Goal: Transaction & Acquisition: Purchase product/service

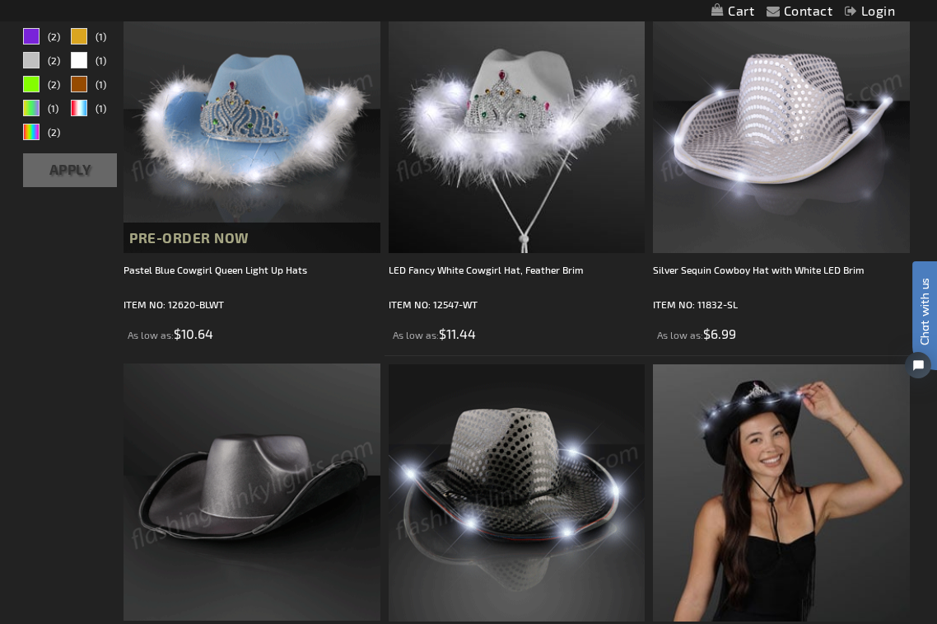
click at [832, 143] on img at bounding box center [781, 125] width 256 height 256
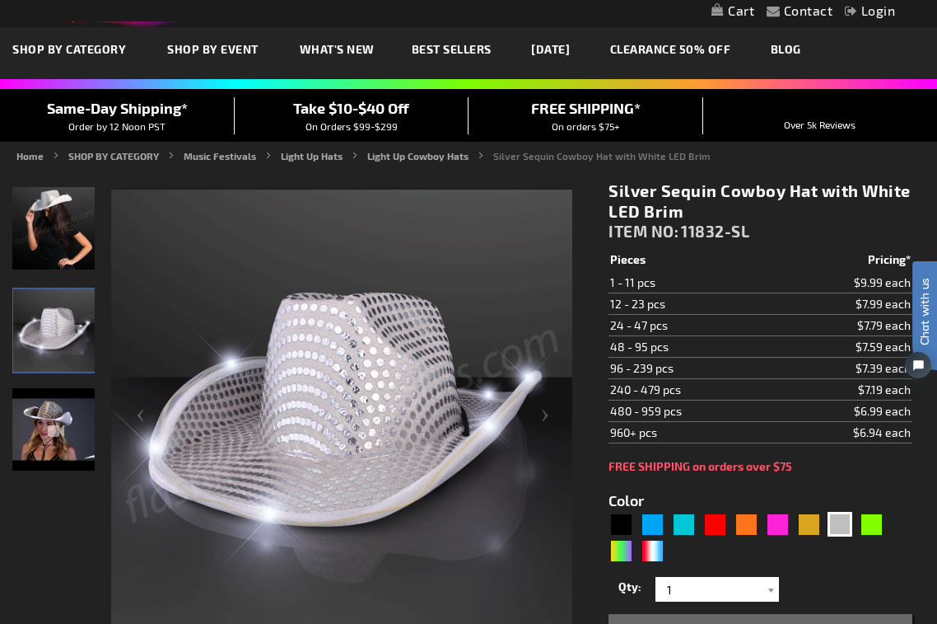
scroll to position [66, 0]
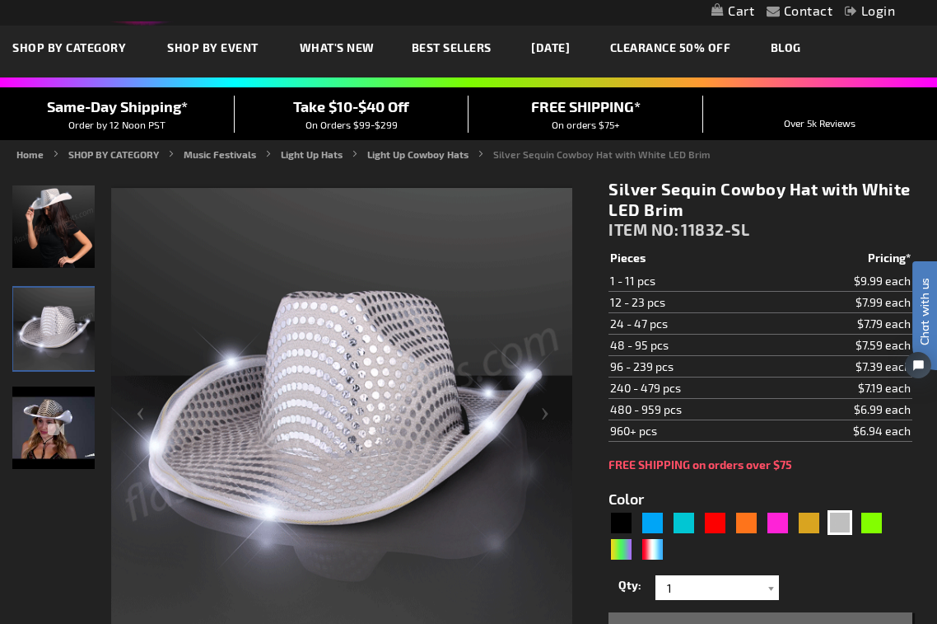
drag, startPoint x: 611, startPoint y: 322, endPoint x: 869, endPoint y: 320, distance: 257.8
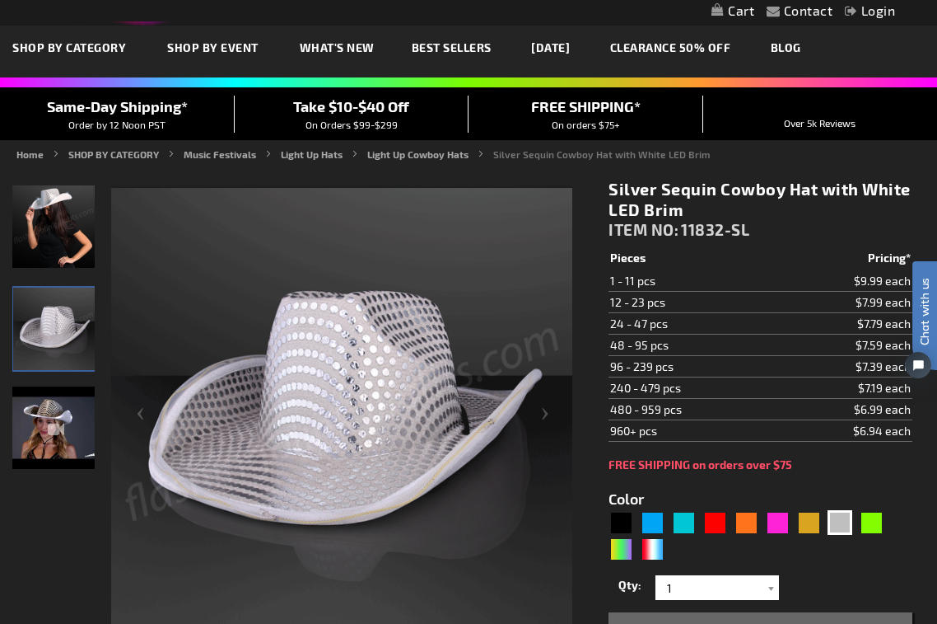
click at [869, 320] on tr "24 - 47 pcs $7.79 each" at bounding box center [761, 323] width 304 height 21
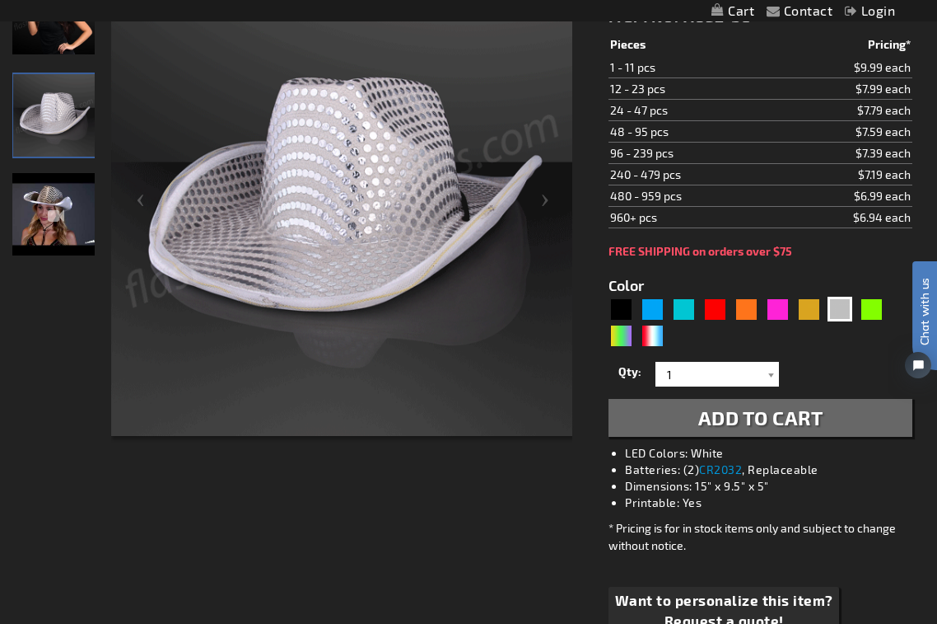
scroll to position [292, 0]
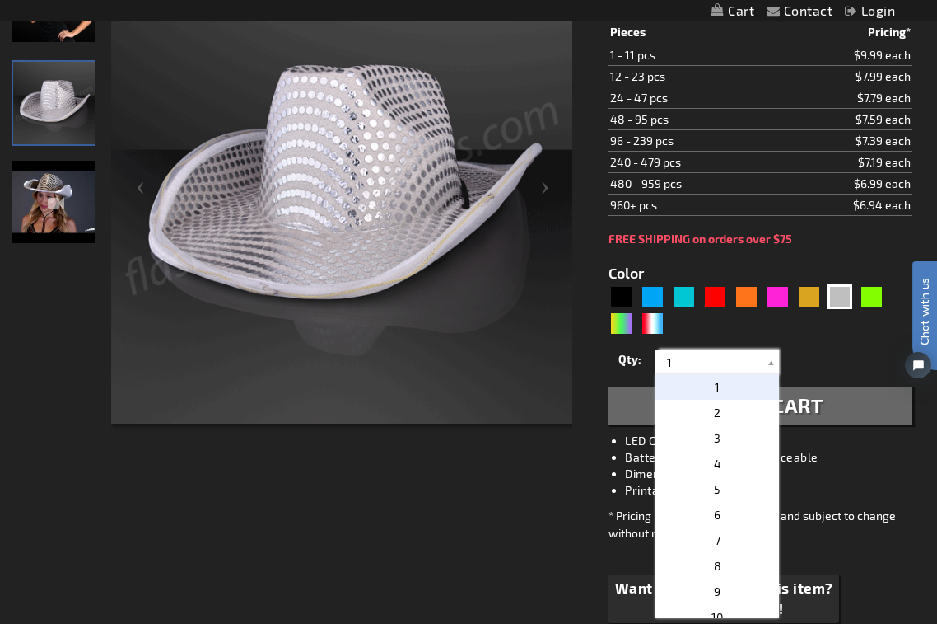
click at [706, 355] on input "1" at bounding box center [719, 361] width 119 height 25
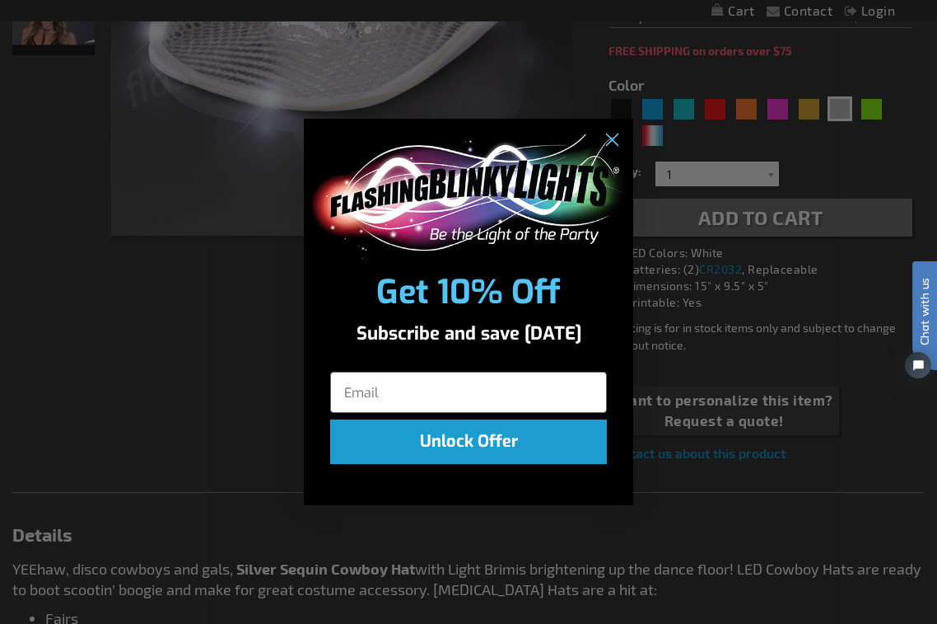
scroll to position [495, 0]
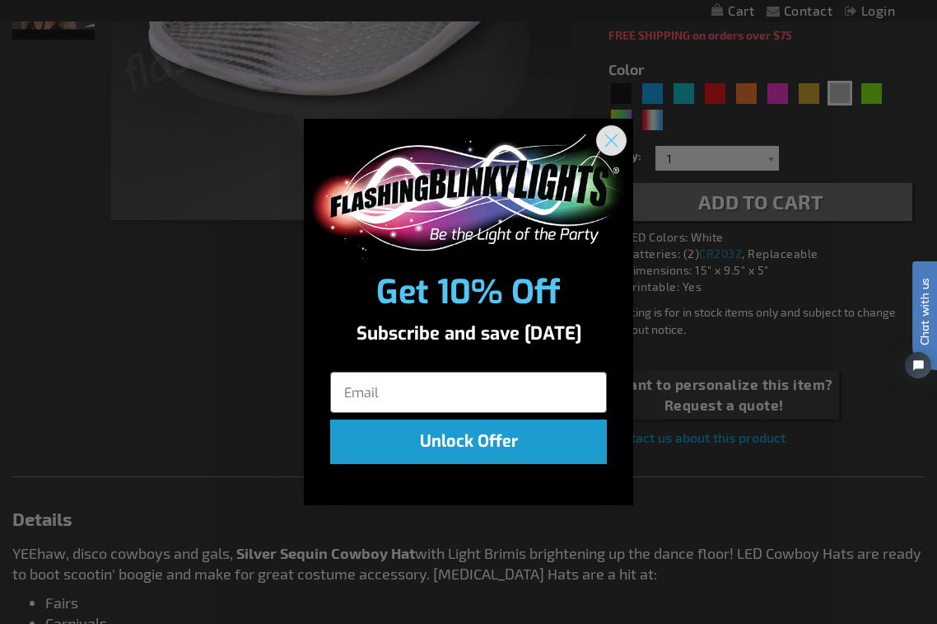
click at [615, 138] on icon "Close dialog" at bounding box center [612, 141] width 12 height 12
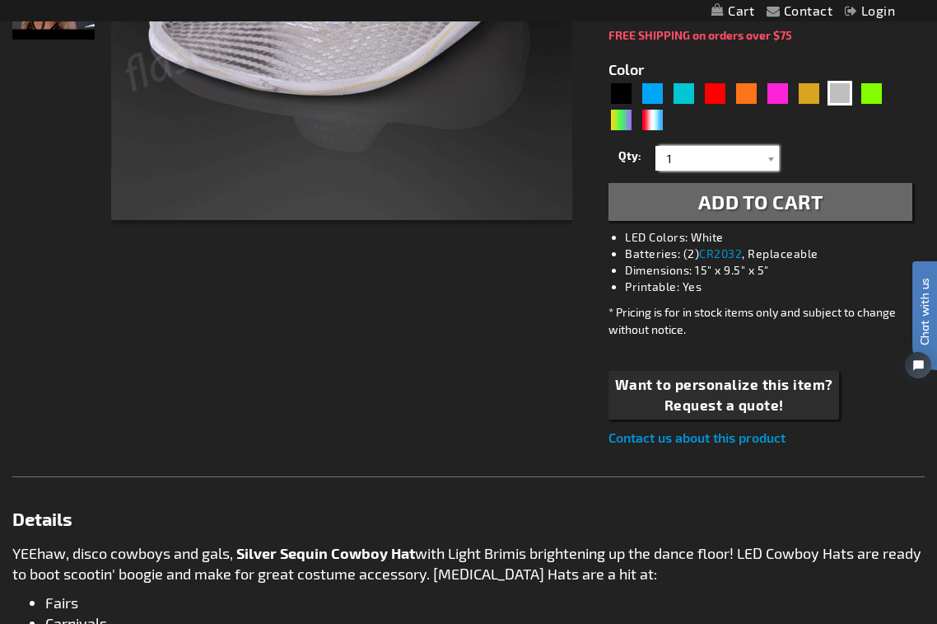
click at [717, 154] on input "1" at bounding box center [719, 158] width 119 height 25
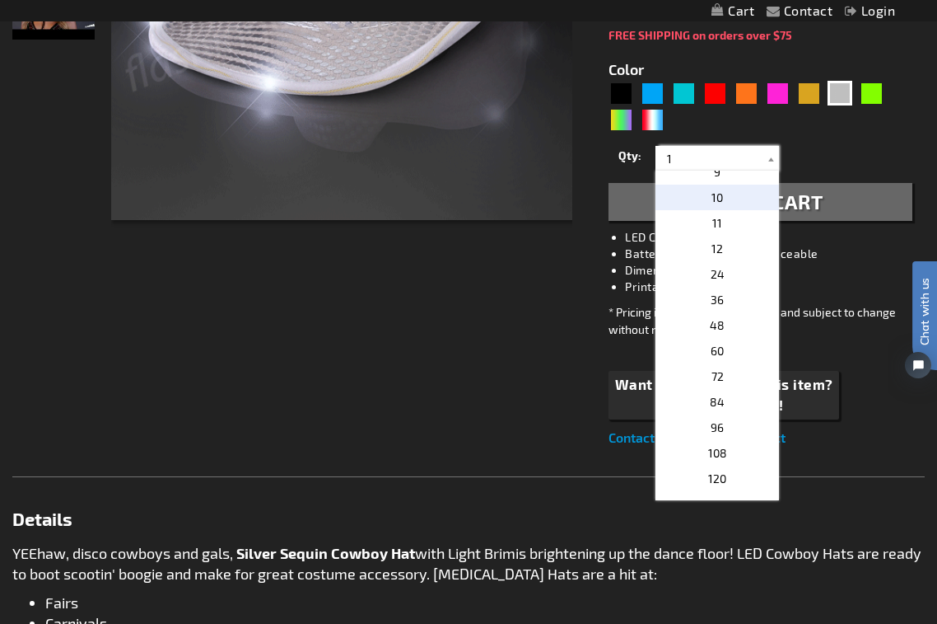
scroll to position [217, 0]
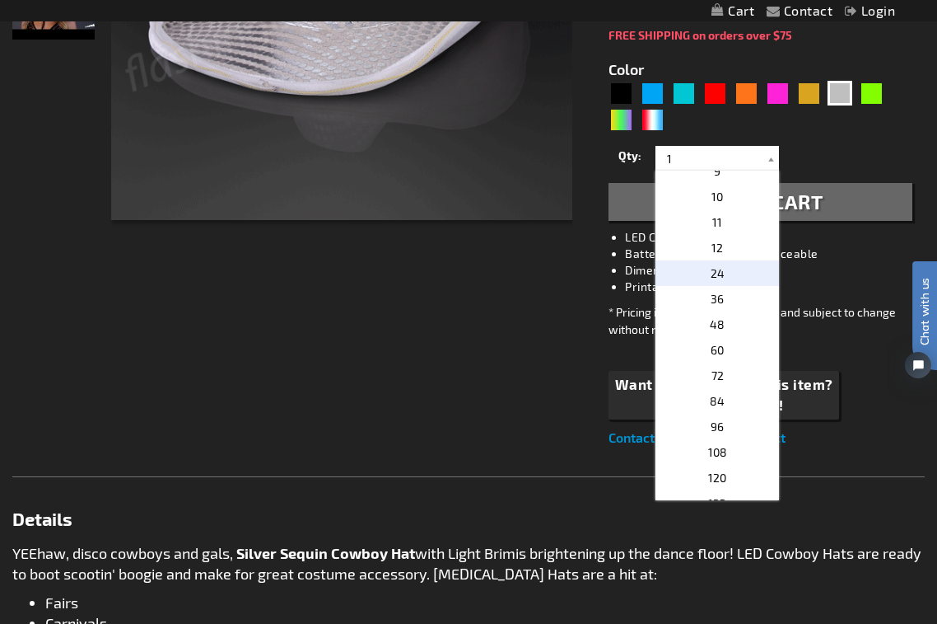
click at [725, 278] on p "24" at bounding box center [718, 273] width 124 height 26
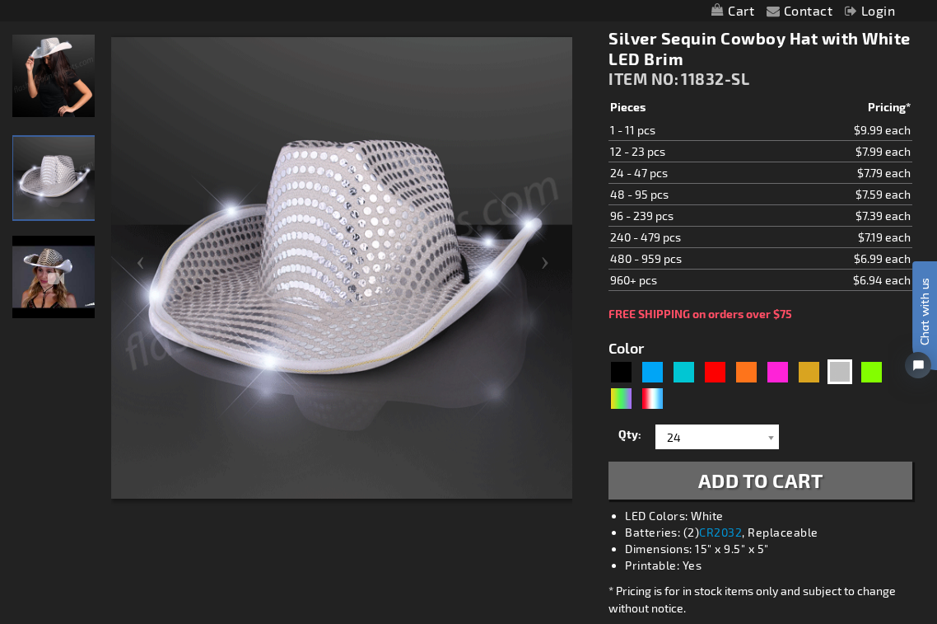
scroll to position [217, 0]
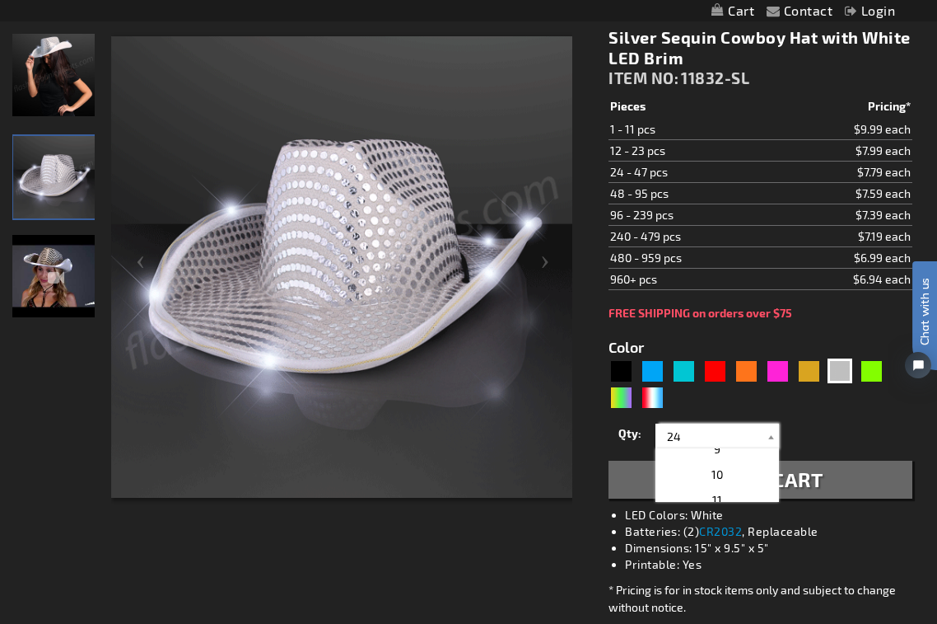
click at [685, 438] on input "24" at bounding box center [719, 435] width 119 height 25
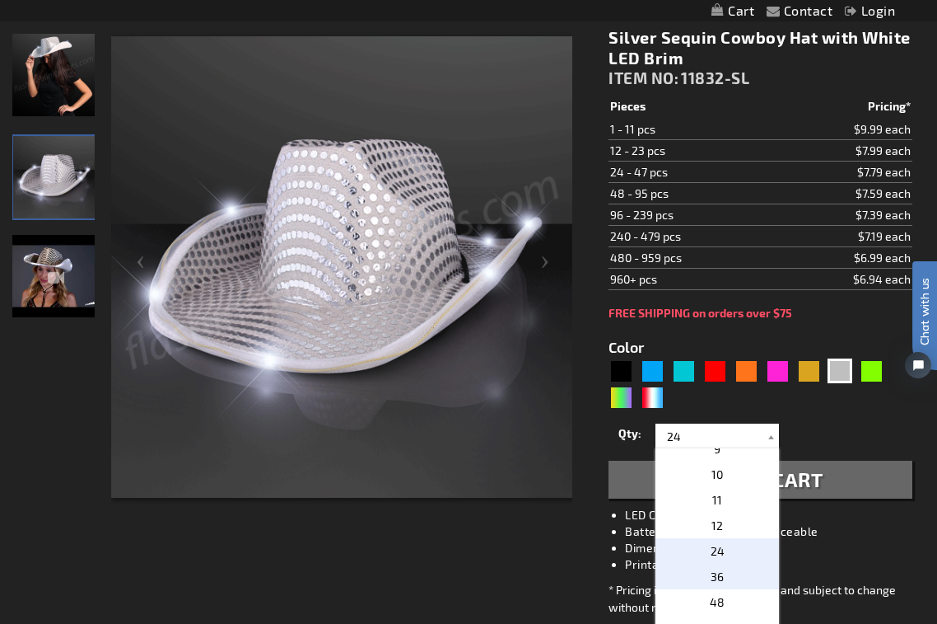
click at [722, 577] on p "36" at bounding box center [718, 576] width 124 height 26
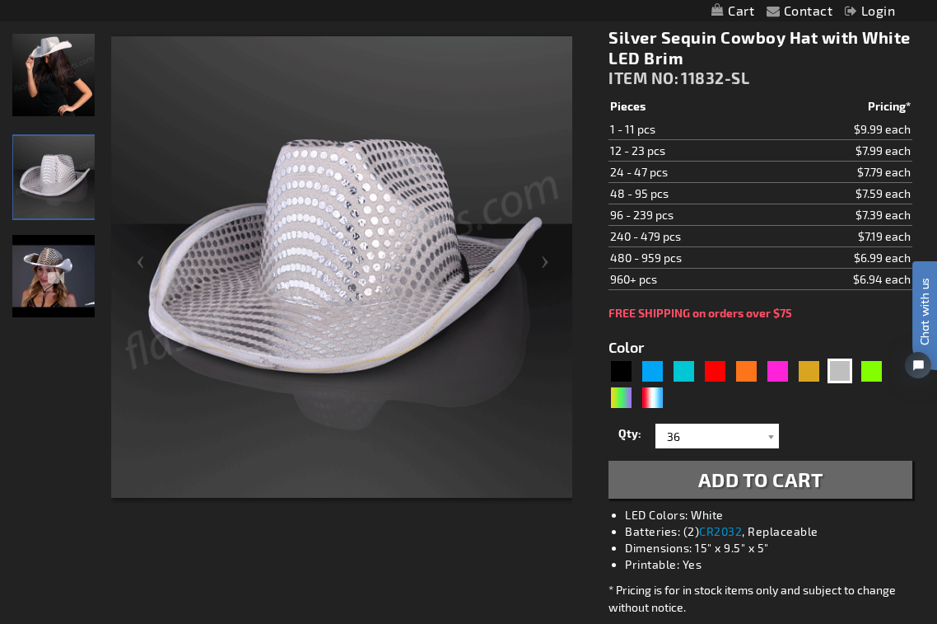
click at [751, 501] on div "Silver Sequin Cowboy Hat with White LED Brim ITEM NO: 11832-SL $6.99 Pieces Pri…" at bounding box center [760, 376] width 329 height 722
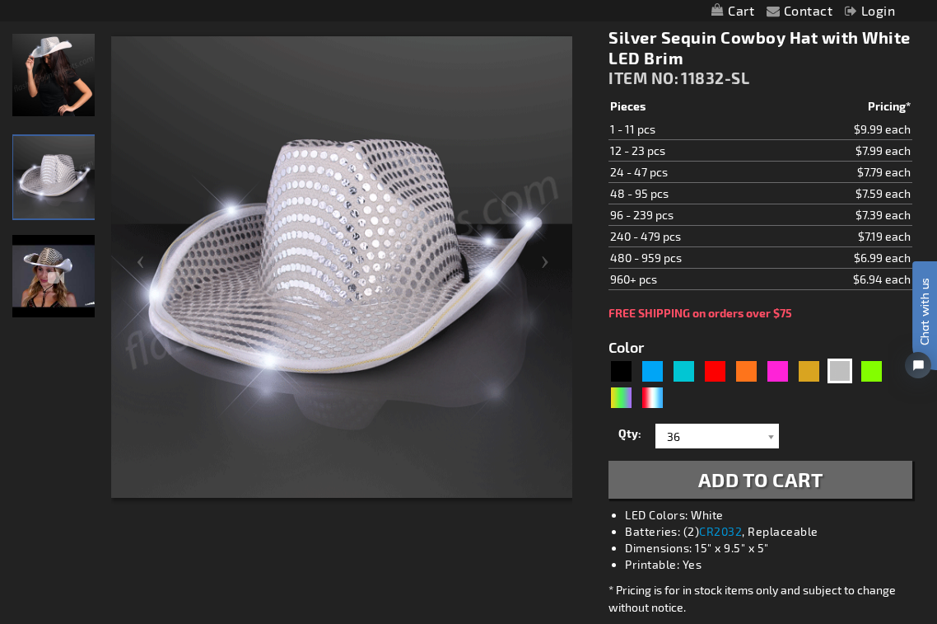
click at [753, 487] on span "Add to Cart" at bounding box center [761, 479] width 125 height 24
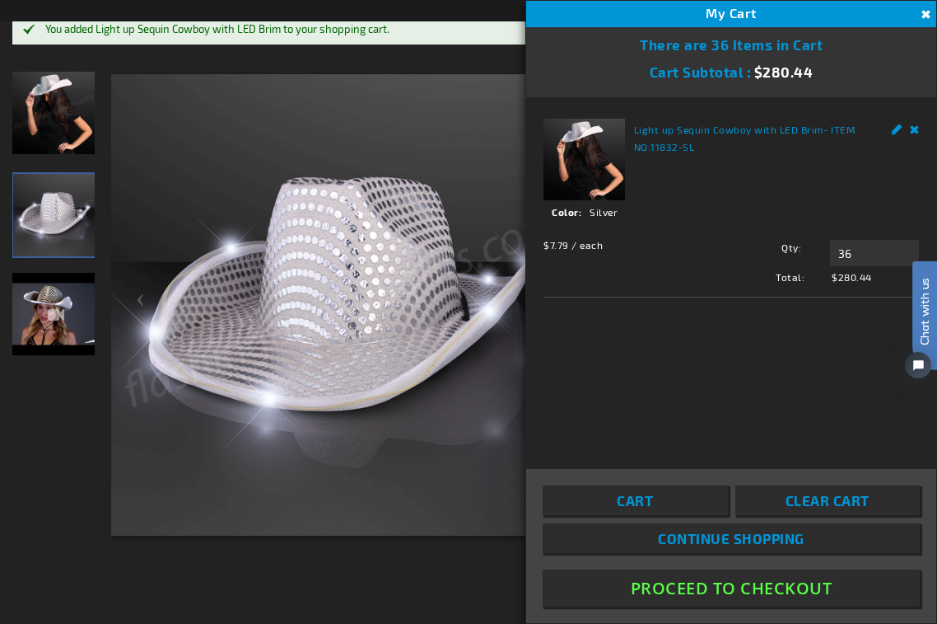
click at [723, 377] on div "Light up Sequin Cowboy with LED Brim - ITEM NO: 11832-SL See Details Options De…" at bounding box center [731, 271] width 410 height 349
click at [91, 447] on div at bounding box center [53, 318] width 82 height 504
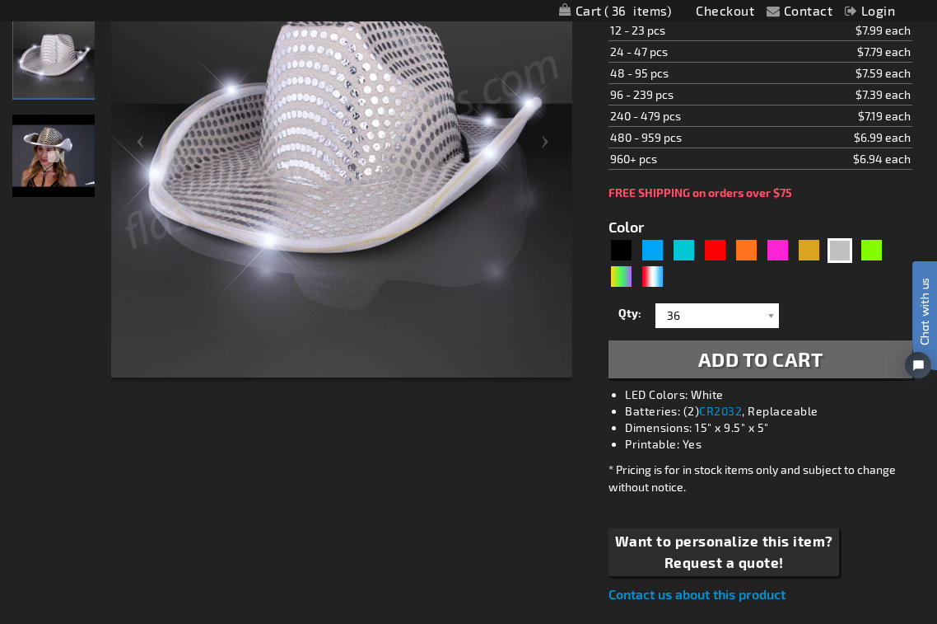
scroll to position [376, 0]
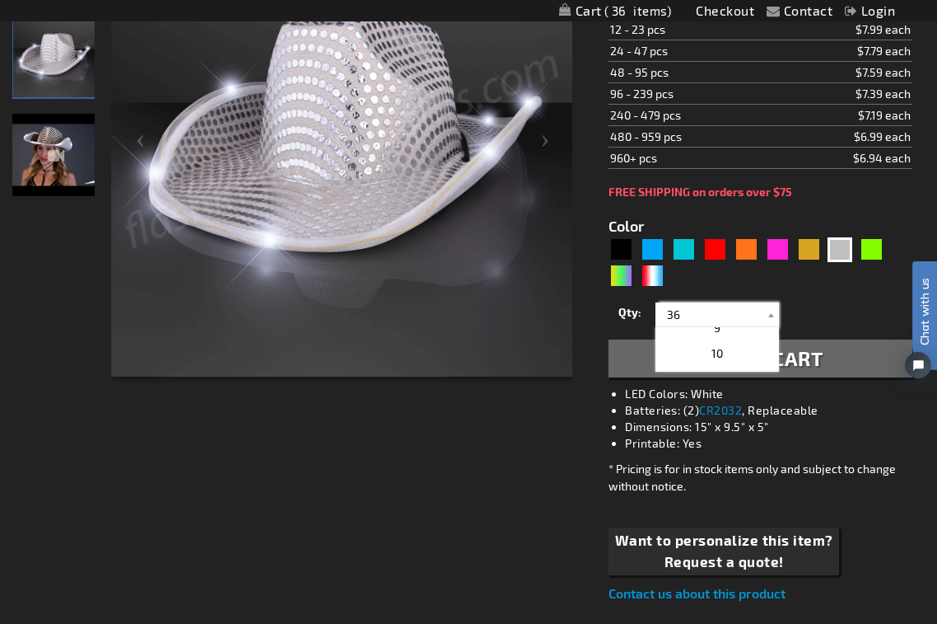
click at [729, 312] on input "36" at bounding box center [719, 314] width 119 height 25
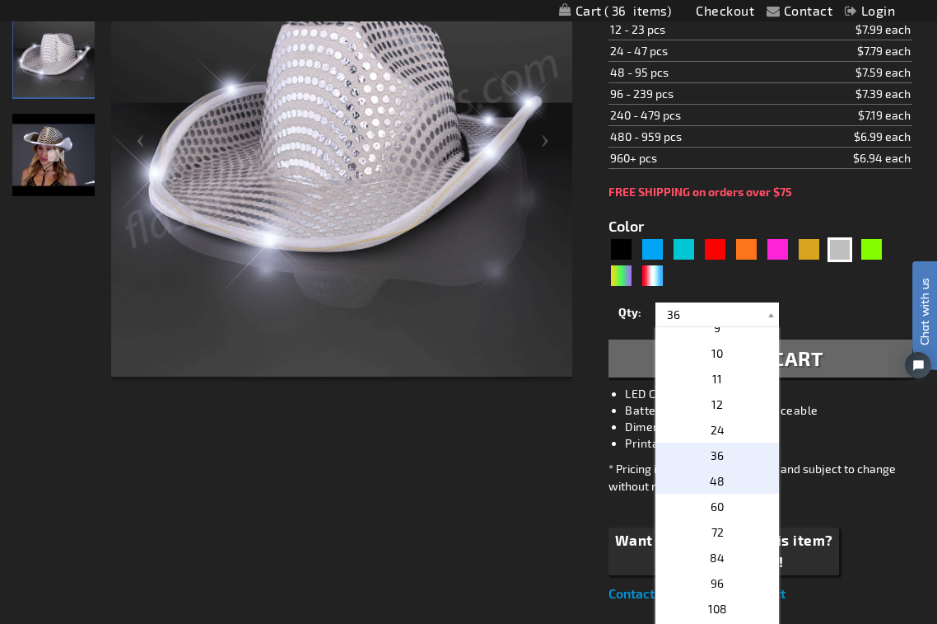
click at [729, 478] on p "48" at bounding box center [718, 481] width 124 height 26
type input "48"
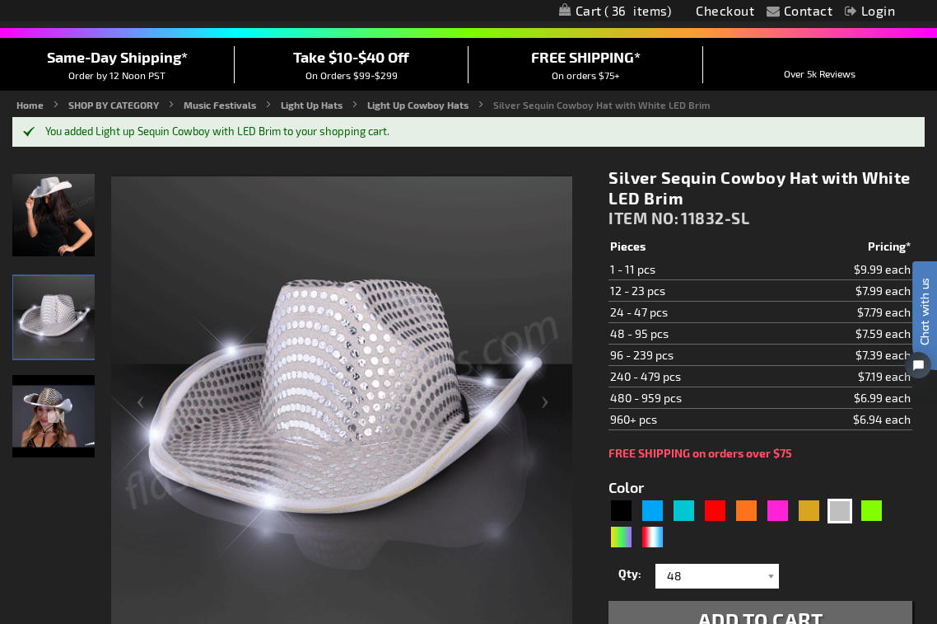
scroll to position [0, 0]
